Goal: Information Seeking & Learning: Learn about a topic

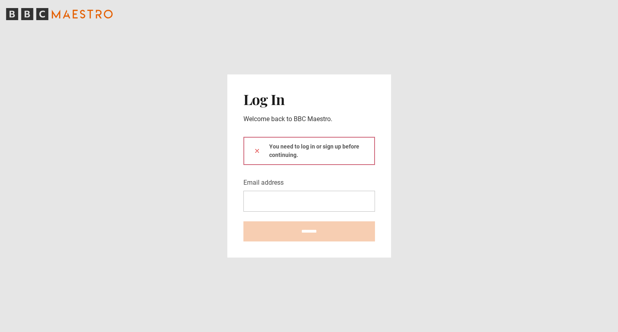
click at [310, 142] on div "You need to log in or sign up before continuing." at bounding box center [310, 151] width 132 height 28
click at [293, 145] on div "You need to log in or sign up before continuing." at bounding box center [310, 151] width 132 height 28
click at [286, 203] on input "Email address" at bounding box center [310, 201] width 132 height 21
type input "**********"
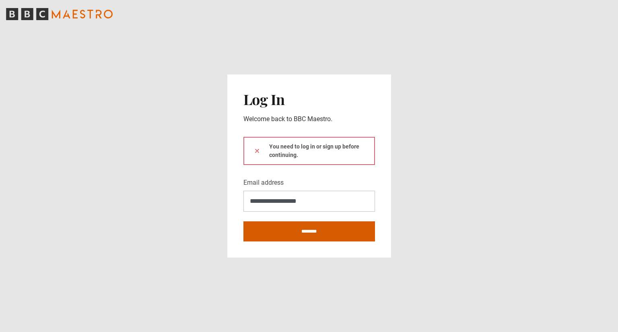
click at [303, 232] on input "********" at bounding box center [310, 231] width 132 height 20
type input "**********"
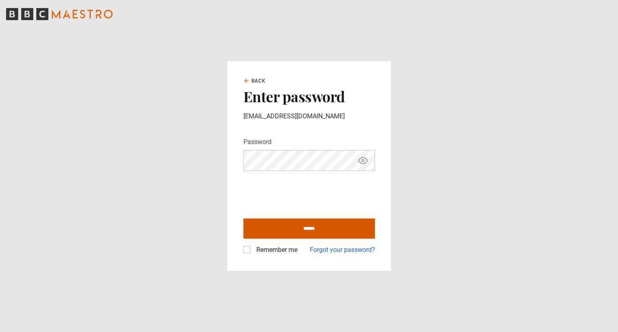
click at [289, 232] on input "******" at bounding box center [310, 229] width 132 height 20
type input "**********"
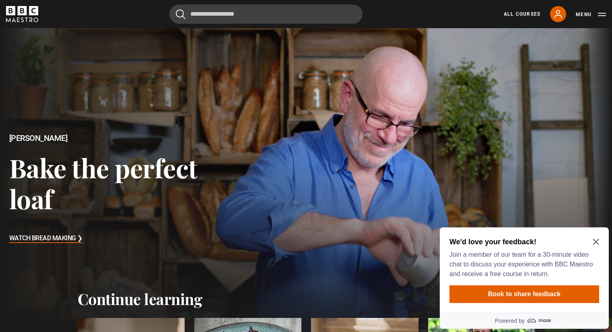
click at [592, 243] on h2 "We'd love your feedback!" at bounding box center [523, 242] width 147 height 10
click at [595, 241] on icon "Close Maze Prompt" at bounding box center [596, 242] width 6 height 6
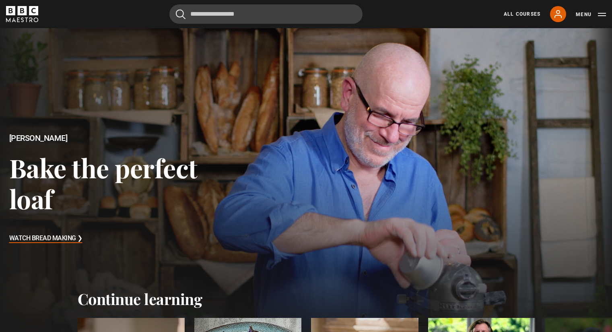
click at [307, 177] on div at bounding box center [306, 189] width 628 height 330
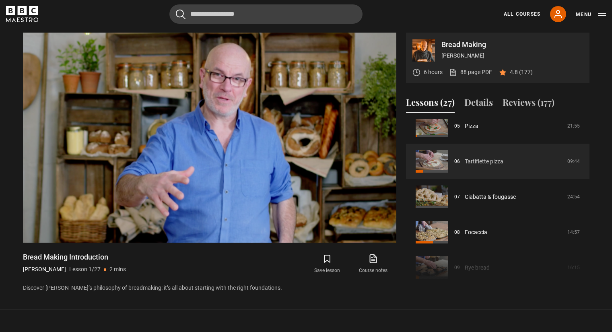
scroll to position [201, 0]
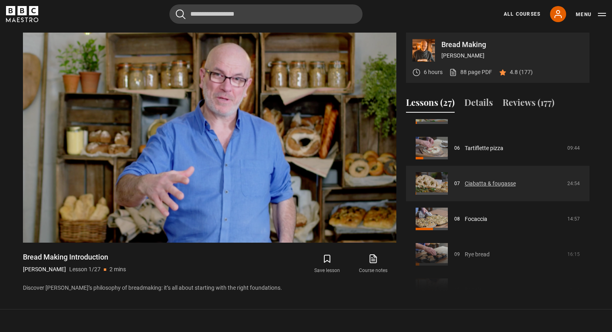
click at [465, 186] on link "Ciabatta & fougasse" at bounding box center [490, 184] width 51 height 8
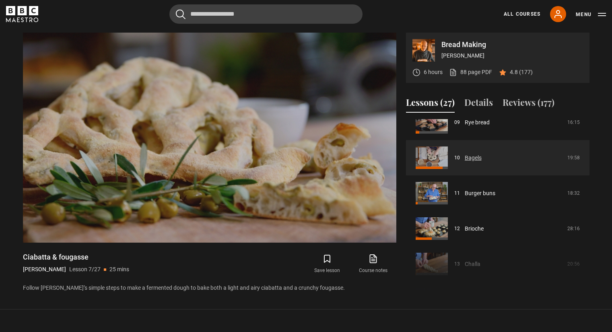
scroll to position [374, 0]
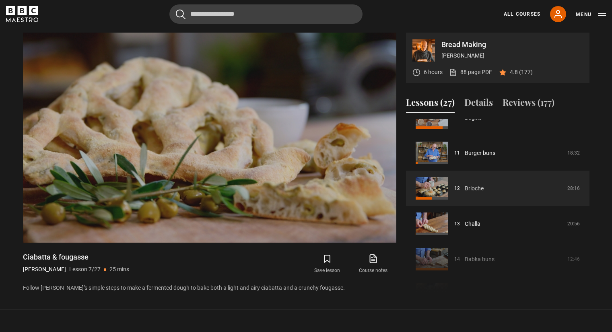
click at [465, 188] on link "Brioche" at bounding box center [474, 188] width 19 height 8
click at [465, 193] on link "Brioche" at bounding box center [474, 188] width 19 height 8
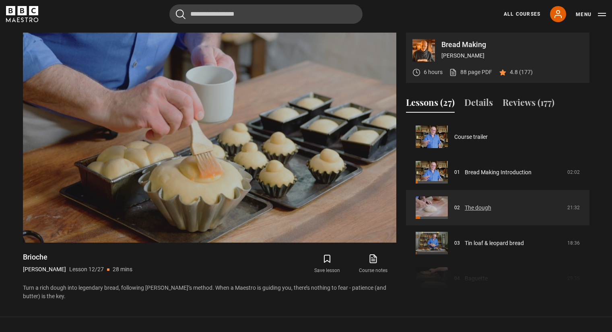
click at [482, 210] on link "The dough" at bounding box center [478, 208] width 27 height 8
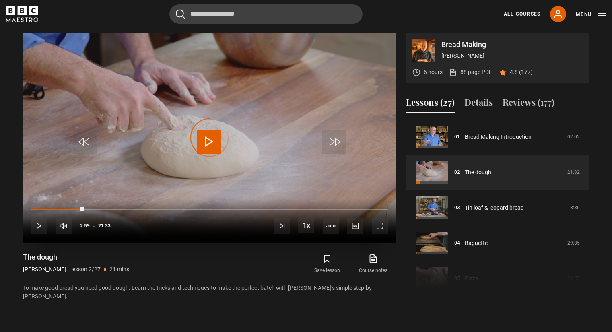
drag, startPoint x: 81, startPoint y: 209, endPoint x: 24, endPoint y: 209, distance: 56.4
click at [24, 209] on div "10s Skip Back 10 seconds Play 10s Skip Forward 10 seconds Loaded : 0.00% 00:27 …" at bounding box center [210, 220] width 374 height 45
click at [381, 231] on span "Video Player" at bounding box center [380, 226] width 16 height 16
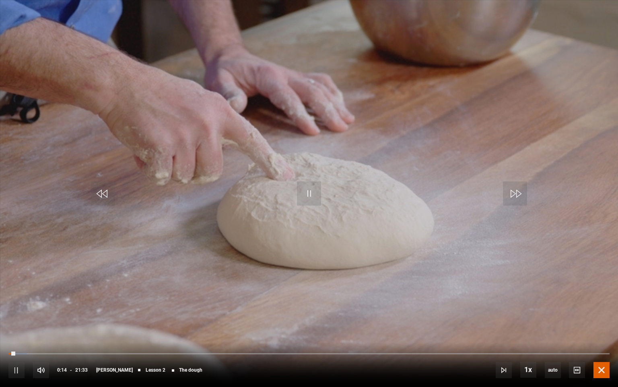
click at [602, 332] on span "Video Player" at bounding box center [602, 370] width 16 height 16
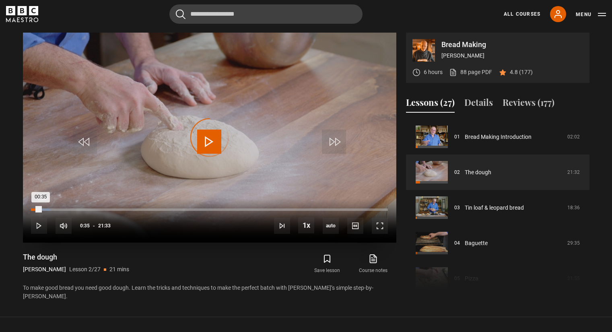
click at [41, 209] on div "Loaded : 5.41% 00:35 00:35" at bounding box center [209, 210] width 357 height 2
click at [46, 209] on div "Loaded : 5.80% 00:53 00:35" at bounding box center [209, 210] width 357 height 2
click at [52, 209] on div "Loaded : 6.57% 01:14 01:14" at bounding box center [209, 210] width 357 height 2
click at [68, 210] on div "Loaded : 6.96% 02:12 01:14" at bounding box center [209, 210] width 357 height 2
click at [207, 148] on span "Video Player" at bounding box center [209, 142] width 24 height 24
